Goal: Transaction & Acquisition: Purchase product/service

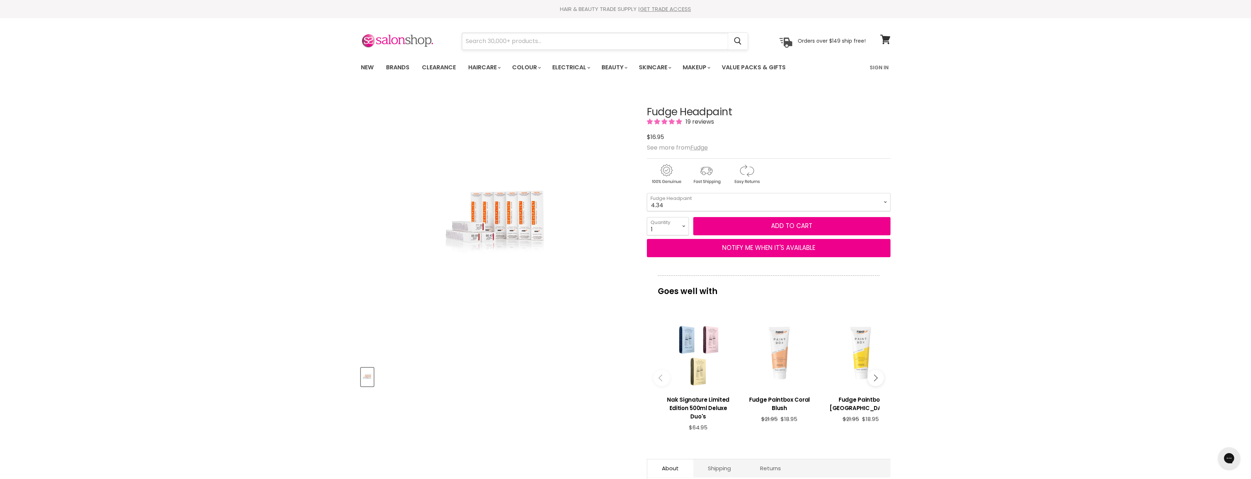
click at [525, 39] on input "Search" at bounding box center [595, 41] width 266 height 17
type input "headpaint 88.6+6"
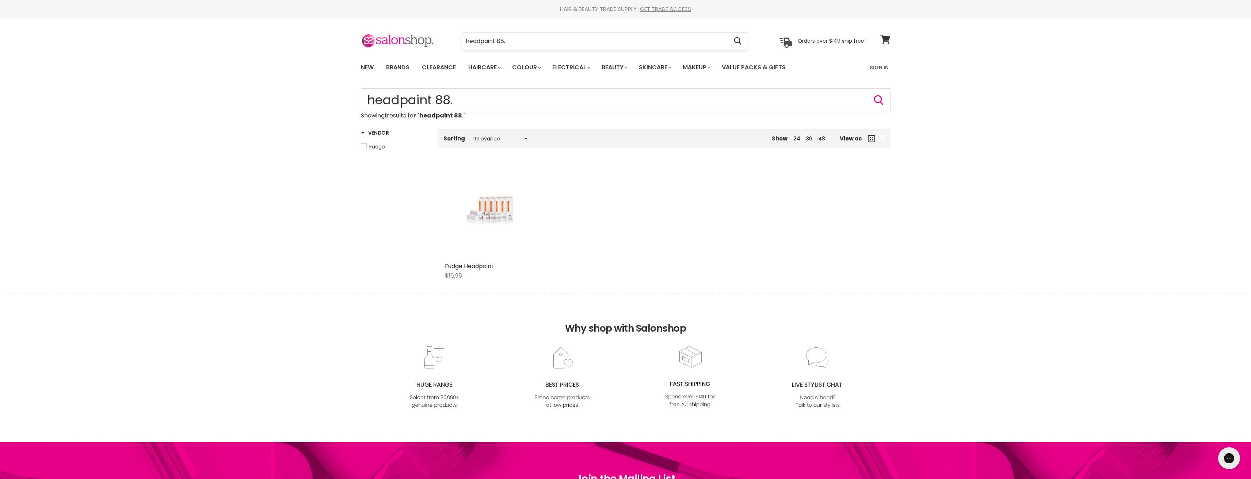
click at [518, 43] on input "headpaint 88." at bounding box center [595, 41] width 266 height 17
type input "headpaint 88."
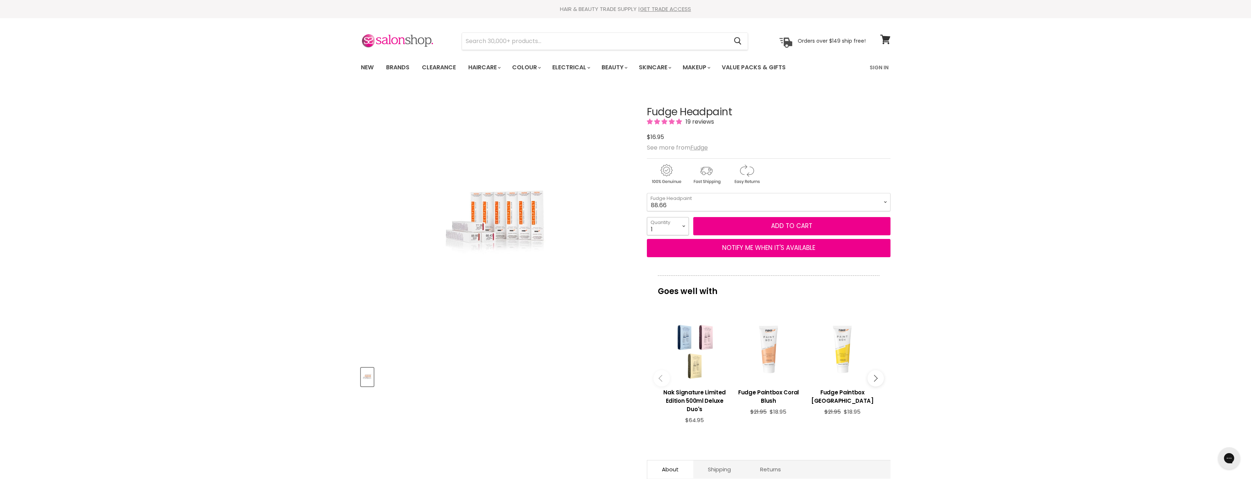
click at [684, 226] on select "1 2 3 4 5 6 7 8 9 10+" at bounding box center [668, 226] width 42 height 18
select select "3"
click at [647, 217] on select "1 2 3 4 5 6 7 8 9 10+" at bounding box center [668, 226] width 42 height 18
type input "3"
click at [777, 231] on button "Add to cart" at bounding box center [791, 226] width 197 height 18
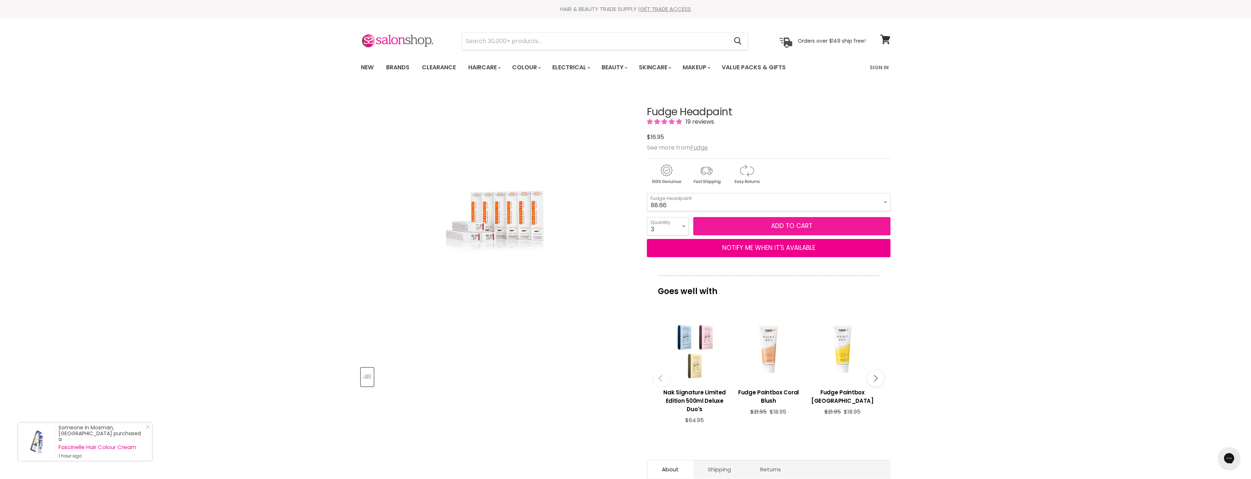
click at [787, 226] on span "Add to cart" at bounding box center [791, 226] width 41 height 9
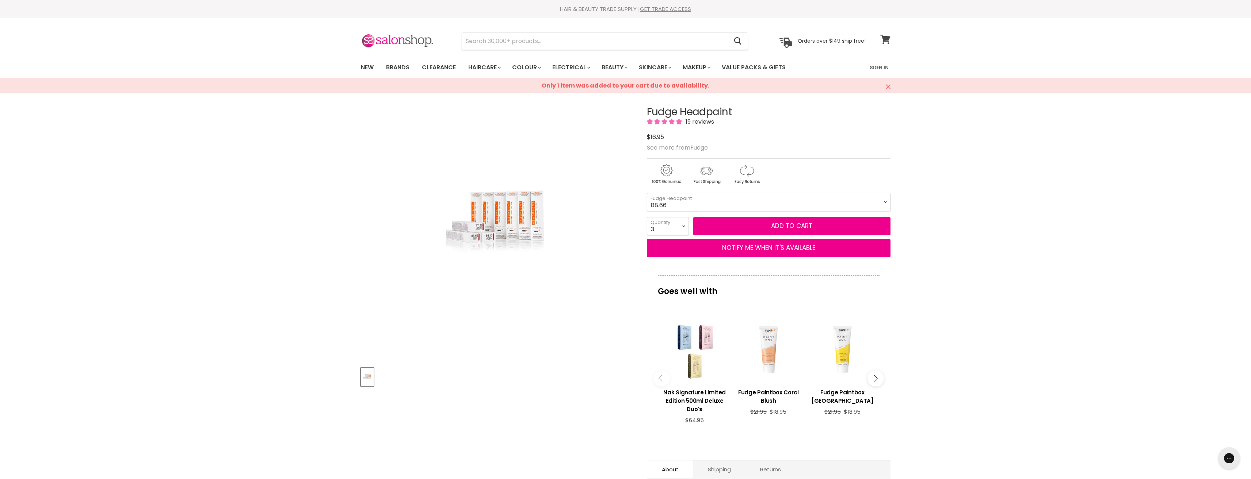
click at [886, 39] on icon at bounding box center [885, 39] width 10 height 9
